Goal: Task Accomplishment & Management: Manage account settings

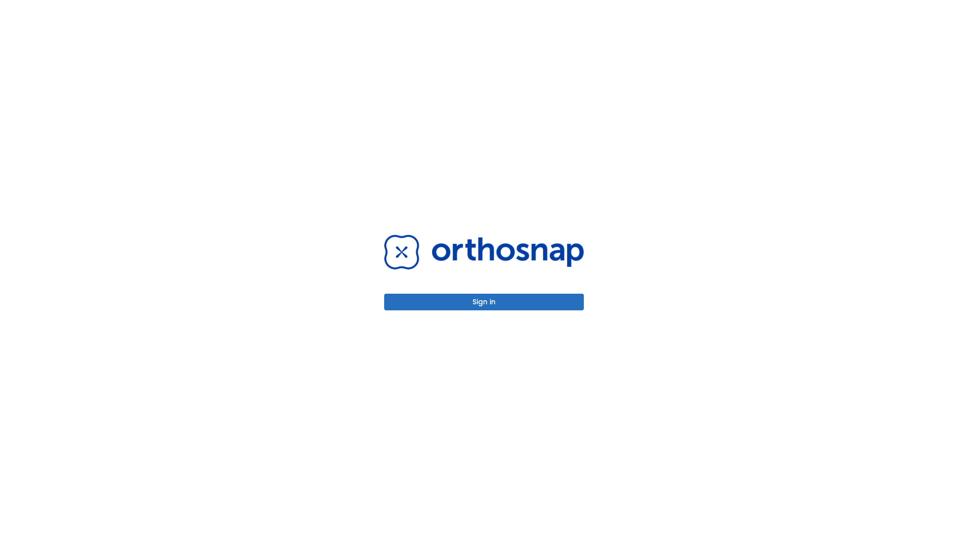
click at [484, 302] on button "Sign in" at bounding box center [484, 301] width 200 height 17
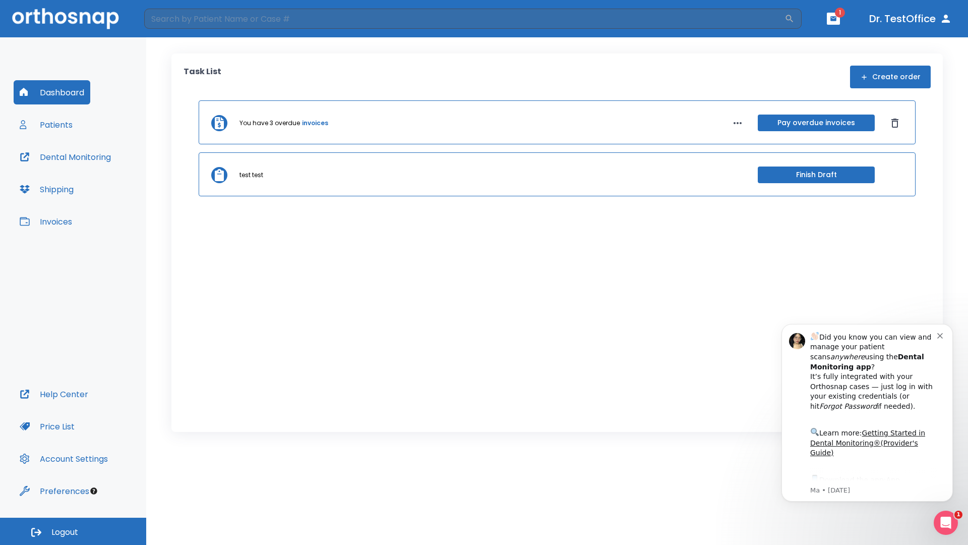
click at [73, 531] on span "Logout" at bounding box center [64, 531] width 27 height 11
